Goal: Task Accomplishment & Management: Manage account settings

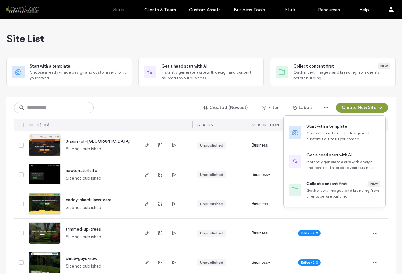
click at [331, 134] on div "Choose a ready-made design and customize it to fit your brand." at bounding box center [343, 135] width 74 height 11
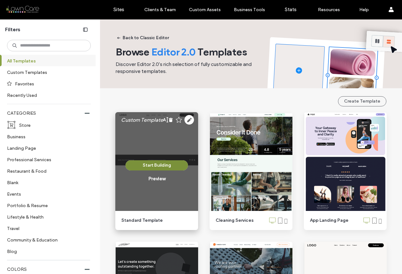
click at [176, 165] on button "Start Building" at bounding box center [157, 165] width 62 height 10
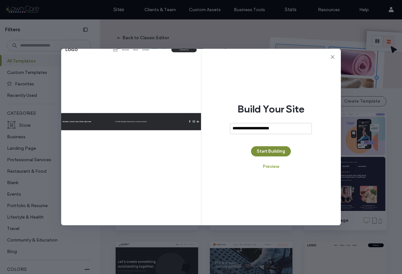
type input "**********"
click at [269, 146] on button "Start Building" at bounding box center [271, 151] width 40 height 10
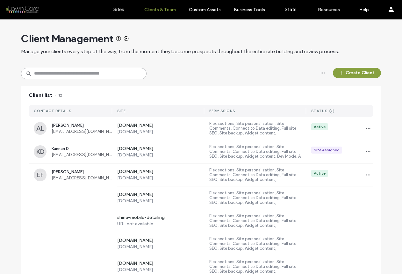
click at [88, 72] on input at bounding box center [84, 73] width 126 height 11
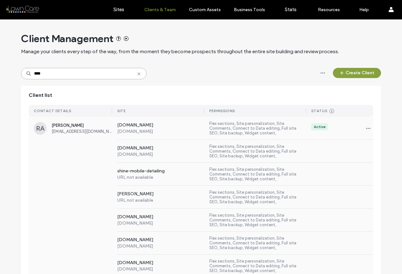
type input "****"
click at [80, 144] on div "www.landscapology.net www.landscapology.net Flex sections, Site personalization…" at bounding box center [201, 151] width 345 height 23
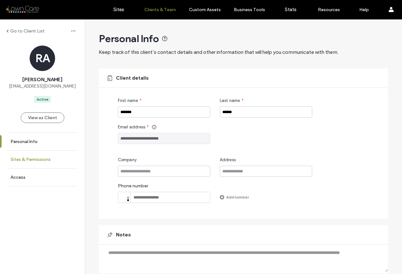
click at [39, 158] on label "Sites & Permissions" at bounding box center [31, 159] width 40 height 5
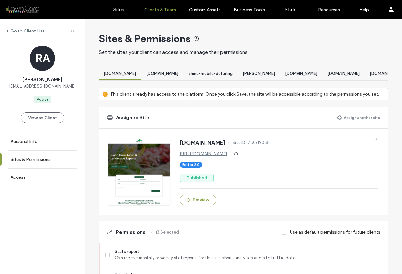
click at [361, 122] on label "Assign another site" at bounding box center [362, 117] width 37 height 11
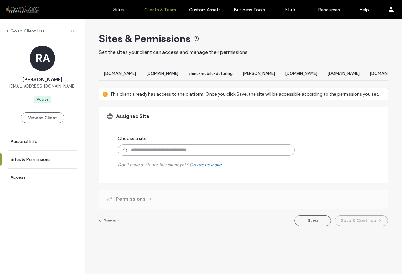
click at [223, 156] on input at bounding box center [206, 149] width 177 height 11
type input "***"
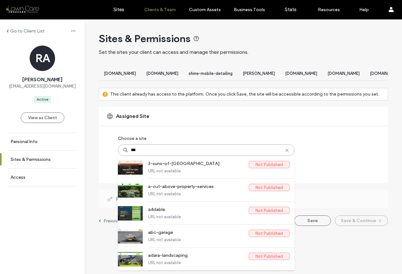
drag, startPoint x: 188, startPoint y: 154, endPoint x: 135, endPoint y: 147, distance: 53.0
click at [136, 148] on div "Choose a site *** 3-suns-of-columbus Not Published URL not available a-cut-abov…" at bounding box center [195, 150] width 154 height 35
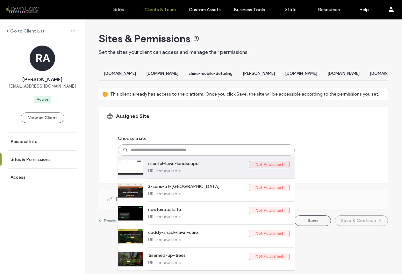
click at [199, 168] on label "clientel-lawn-landscape" at bounding box center [198, 165] width 101 height 8
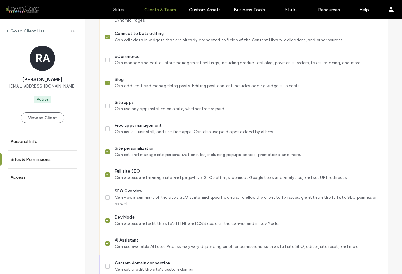
scroll to position [549, 0]
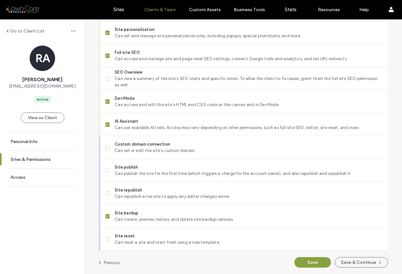
click at [356, 260] on button "Save & Continue" at bounding box center [361, 262] width 53 height 11
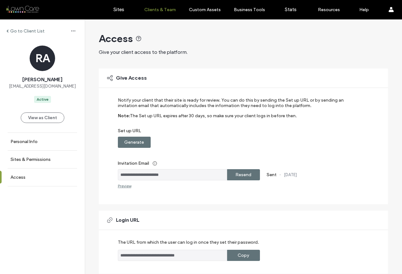
scroll to position [91, 0]
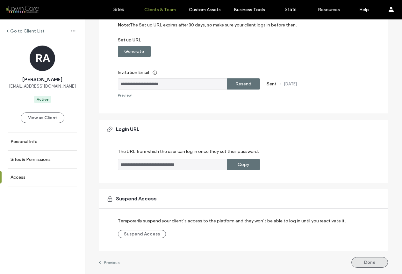
click at [362, 260] on button "Done" at bounding box center [369, 262] width 37 height 11
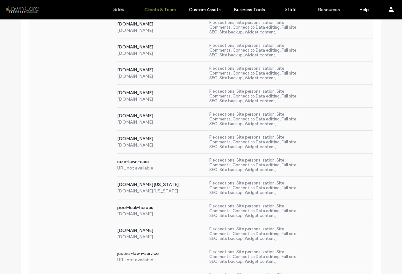
scroll to position [153, 0]
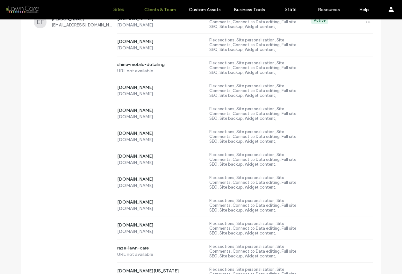
click at [122, 9] on label "Sites" at bounding box center [118, 10] width 11 height 6
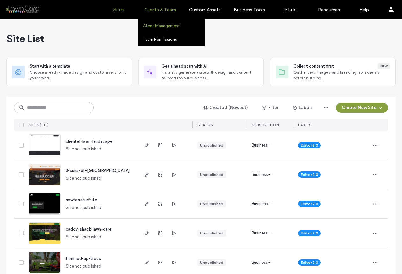
click at [166, 25] on label "Client Management" at bounding box center [161, 26] width 37 height 5
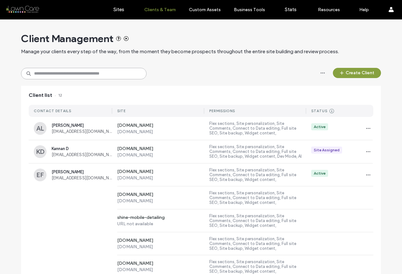
click at [102, 75] on input at bounding box center [84, 73] width 126 height 11
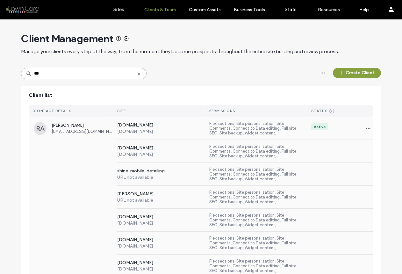
type input "***"
click at [68, 133] on span "rhyalyn.aseron@gmail.com" at bounding box center [82, 131] width 61 height 5
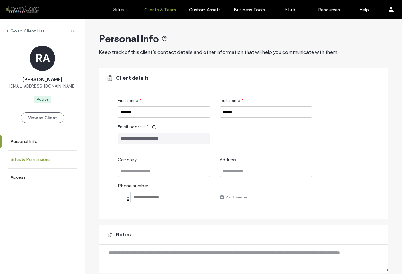
click at [60, 156] on link "Sites & Permissions" at bounding box center [42, 160] width 85 height 18
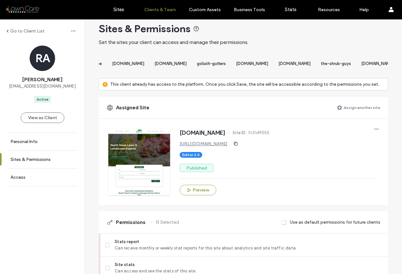
scroll to position [0, 765]
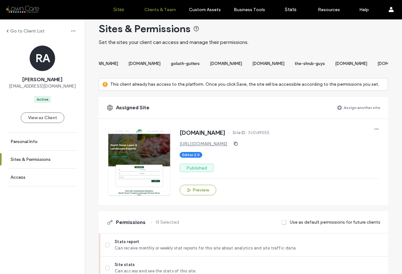
click at [115, 12] on link "Sites" at bounding box center [119, 9] width 38 height 19
